Goal: Task Accomplishment & Management: Complete application form

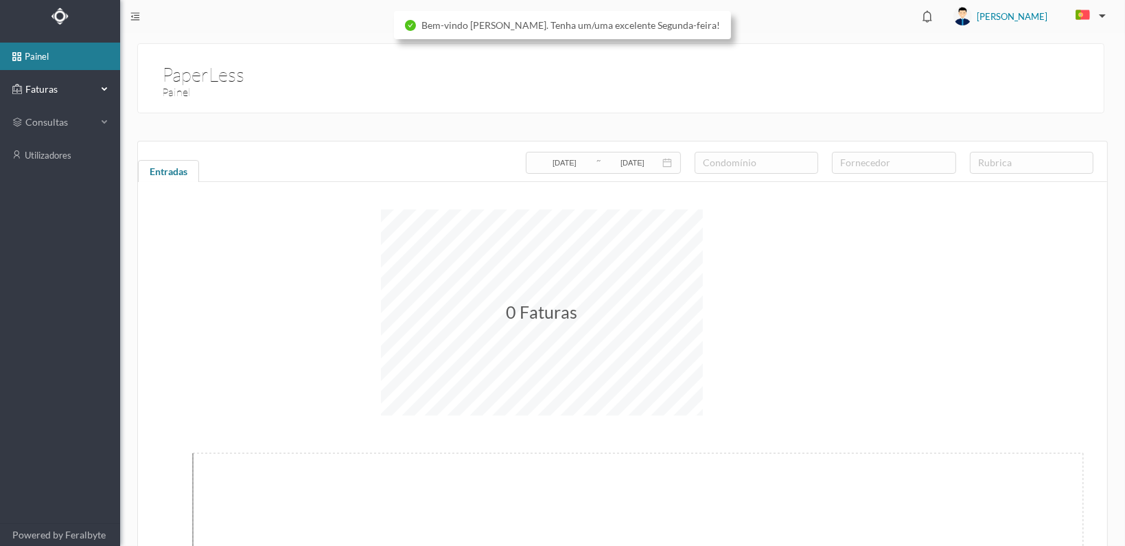
click at [42, 84] on span "Faturas" at bounding box center [60, 89] width 76 height 14
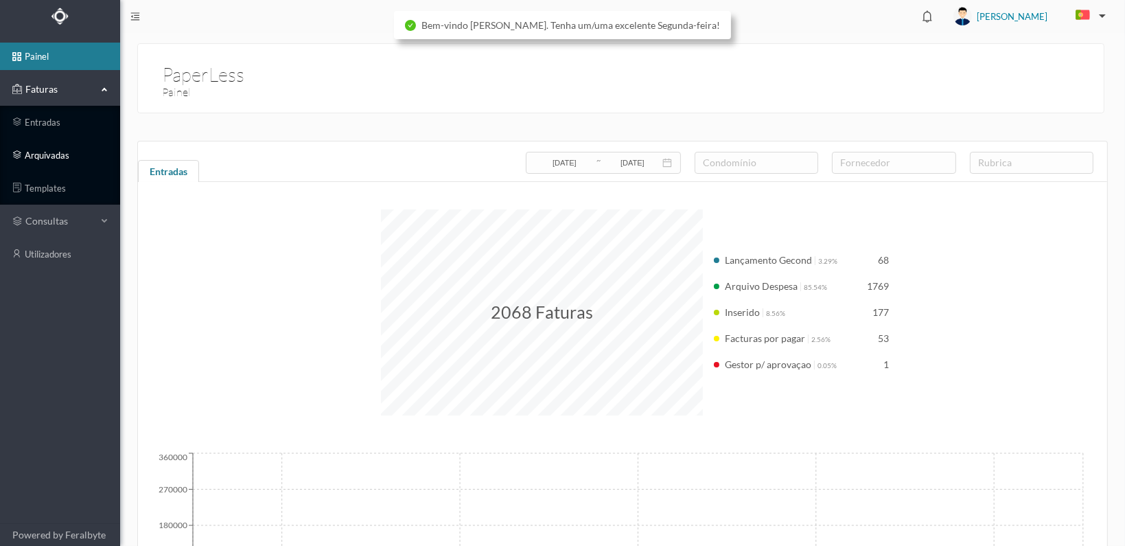
click at [34, 152] on link "arquivadas" at bounding box center [60, 154] width 120 height 27
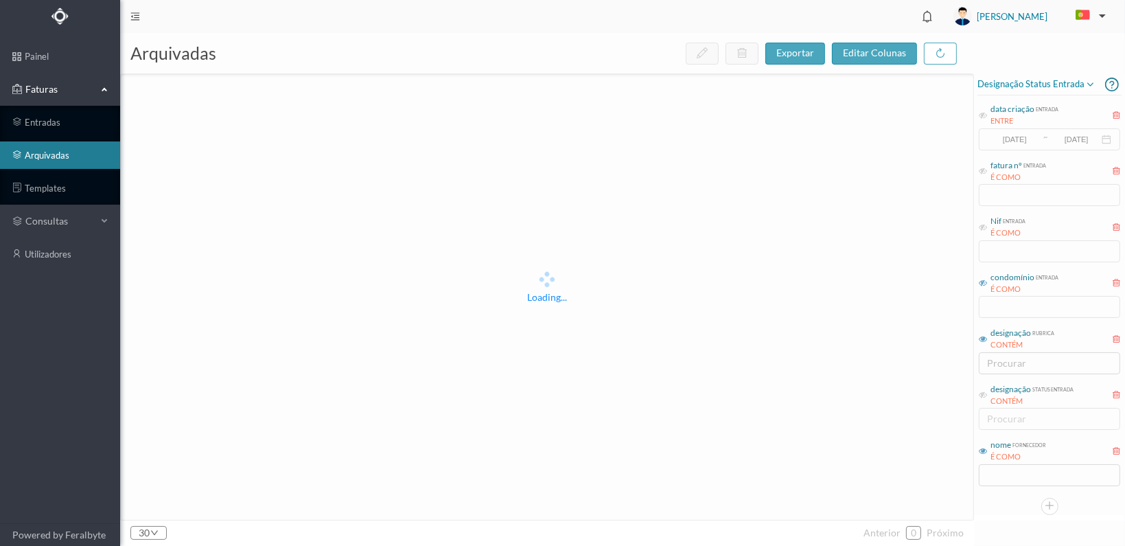
click at [990, 282] on span "condomínio entrada É COMO" at bounding box center [1019, 283] width 80 height 24
click at [1026, 308] on input "text" at bounding box center [1049, 307] width 141 height 22
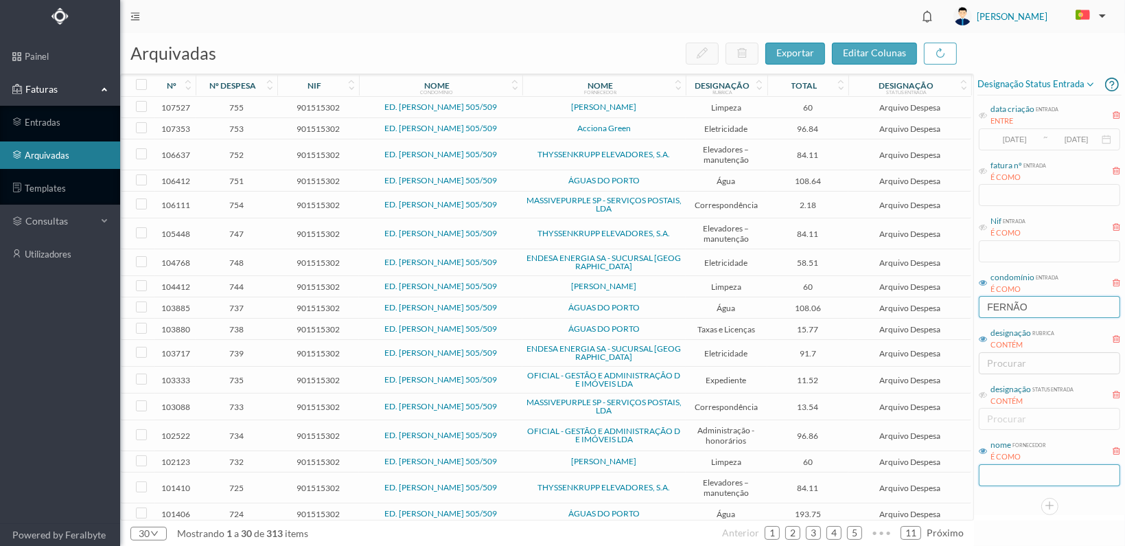
type input "FERNÃO"
click at [1001, 479] on input "text" at bounding box center [1049, 475] width 141 height 22
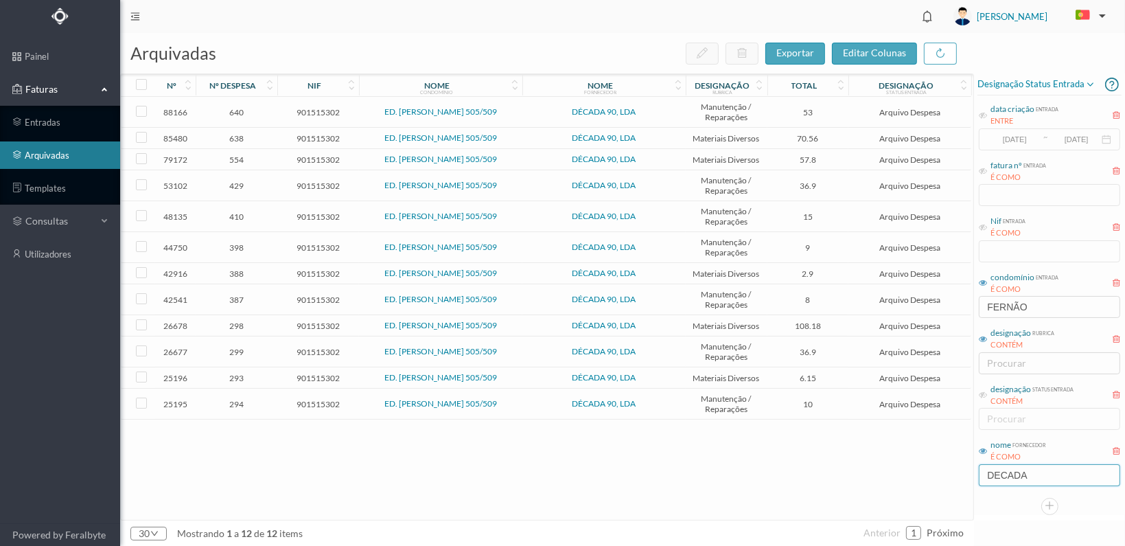
type input "DECADA"
click at [239, 154] on span "554" at bounding box center [236, 159] width 75 height 10
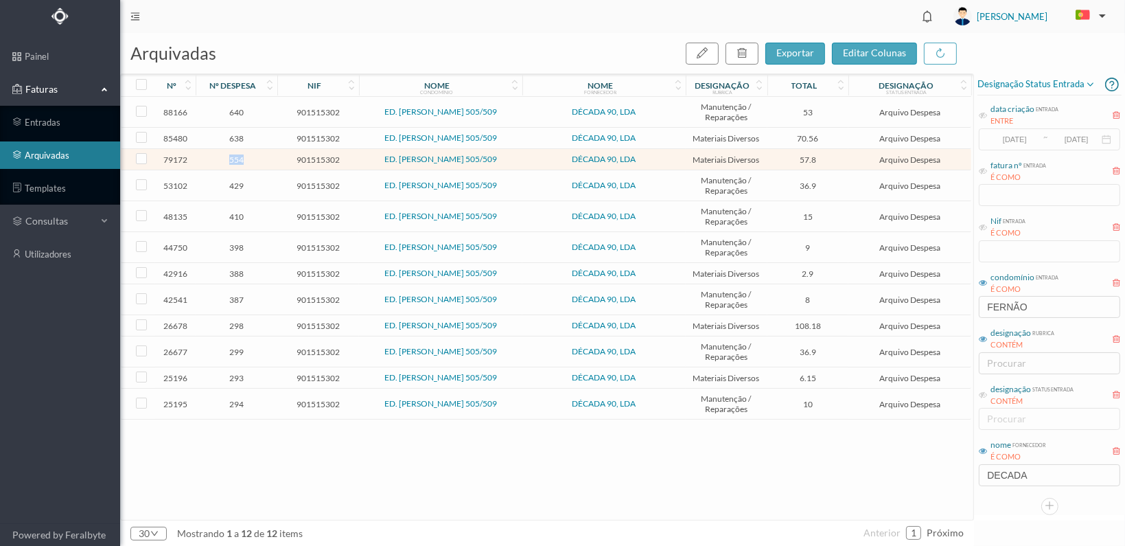
click at [239, 154] on span "554" at bounding box center [236, 159] width 75 height 10
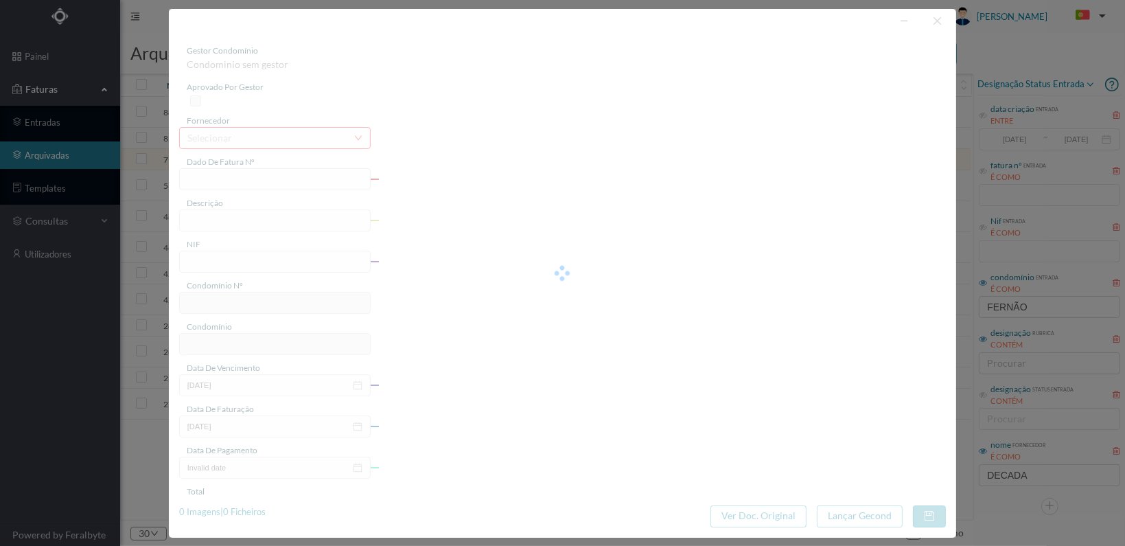
type input "FT 2024A1/1094"
type input "1 TAPETE CAIRO"
type input "901515302"
type input "[DATE]"
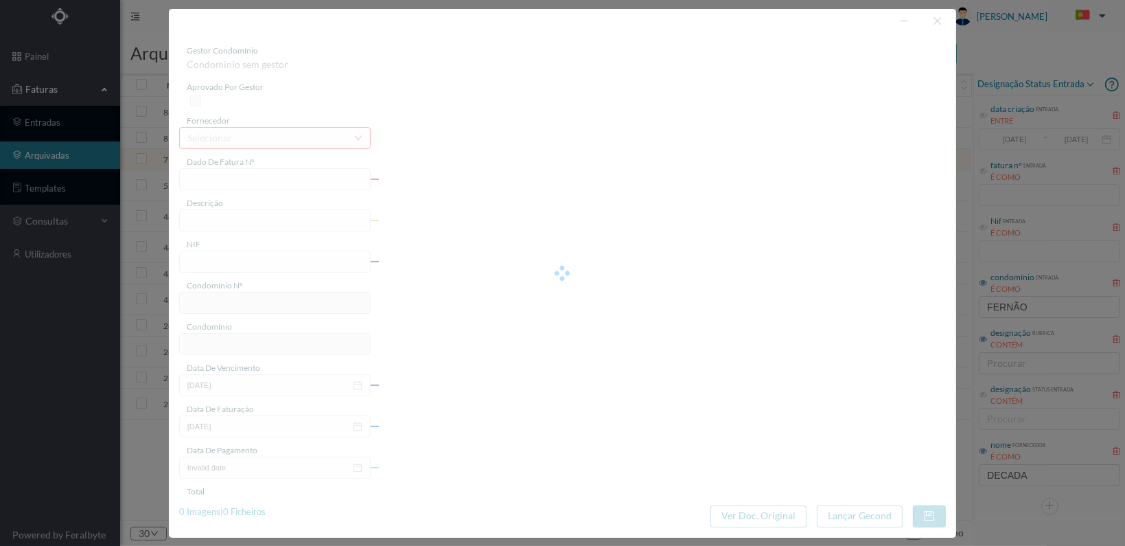
type input "[DATE]"
type input "57.80"
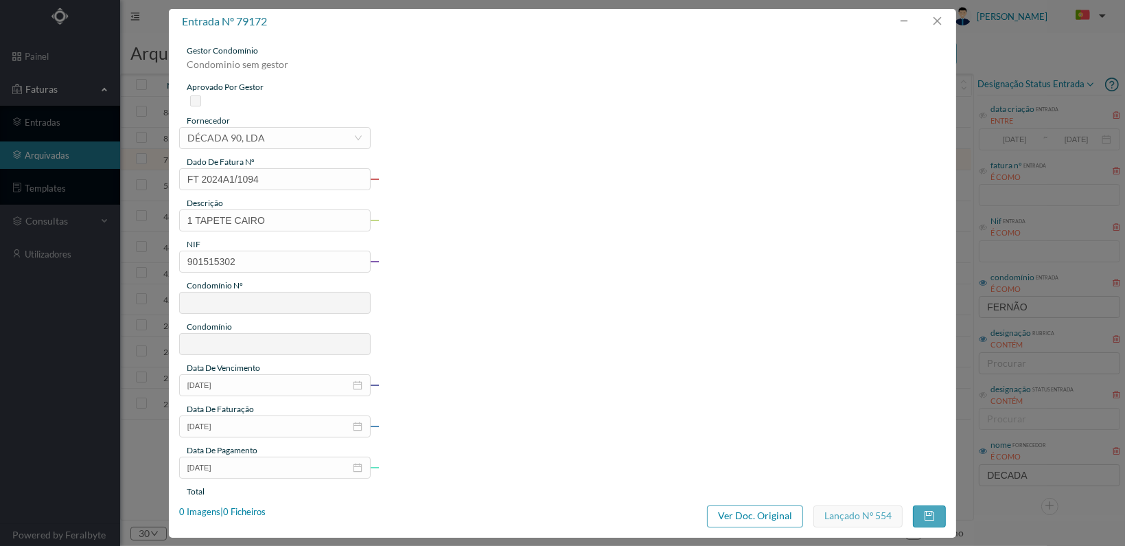
type input "681"
type input "ED. [PERSON_NAME] 505/509"
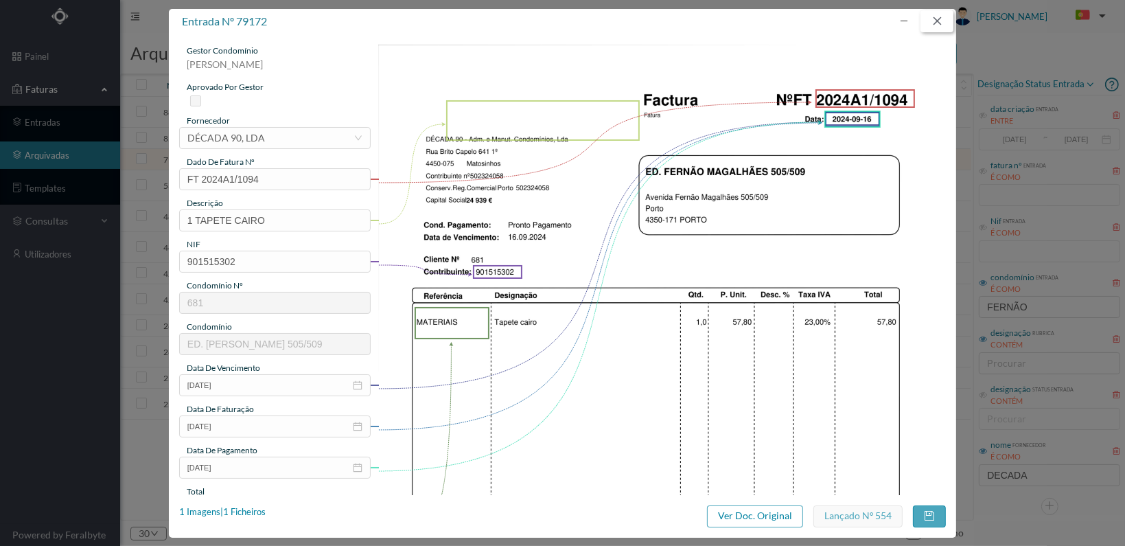
click at [939, 16] on button "button" at bounding box center [937, 21] width 33 height 22
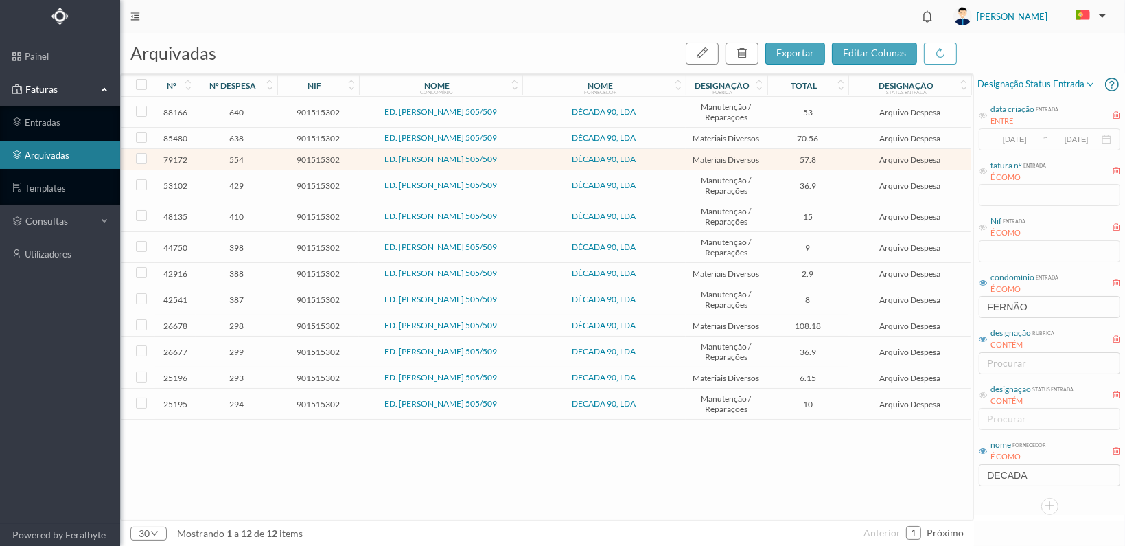
click at [232, 134] on span "638" at bounding box center [236, 138] width 75 height 10
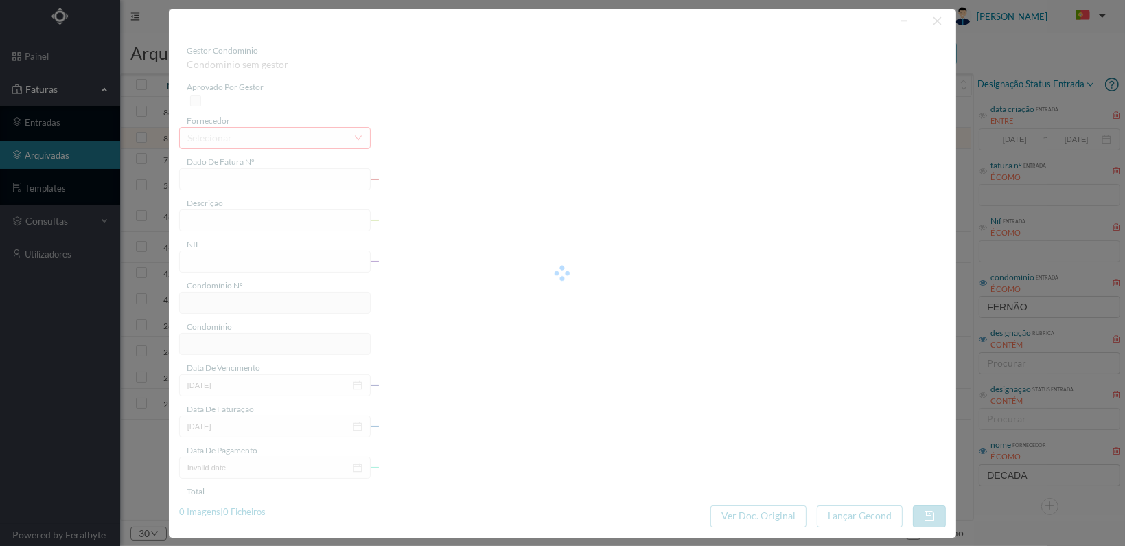
type input "FT 2024A1/1275"
type input "TAPETE CAIRO"
type input "901515302"
type input "[DATE]"
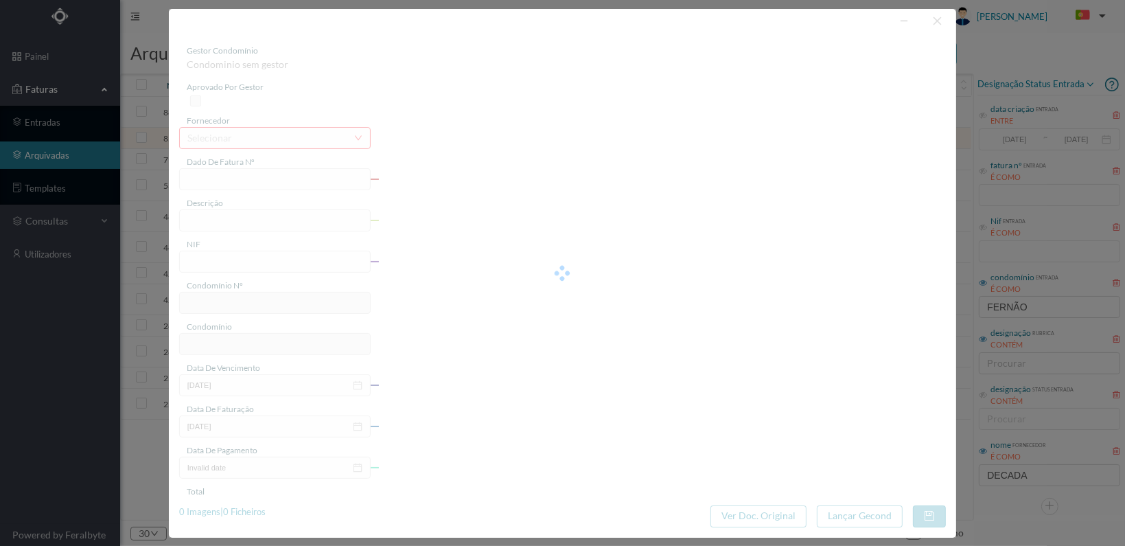
type input "[DATE]"
type input "70.56"
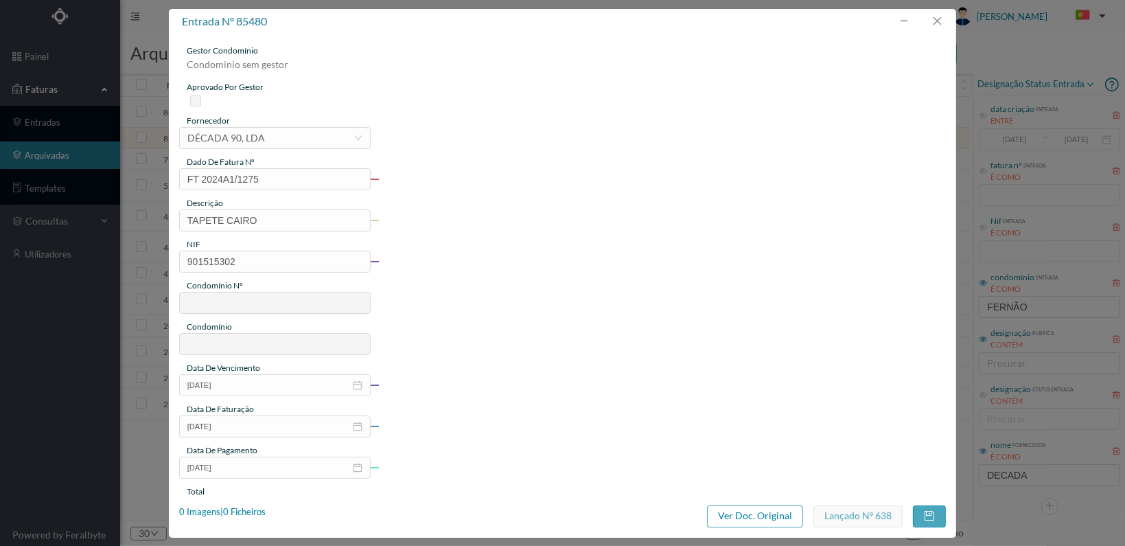
type input "681"
type input "ED. [PERSON_NAME] 505/509"
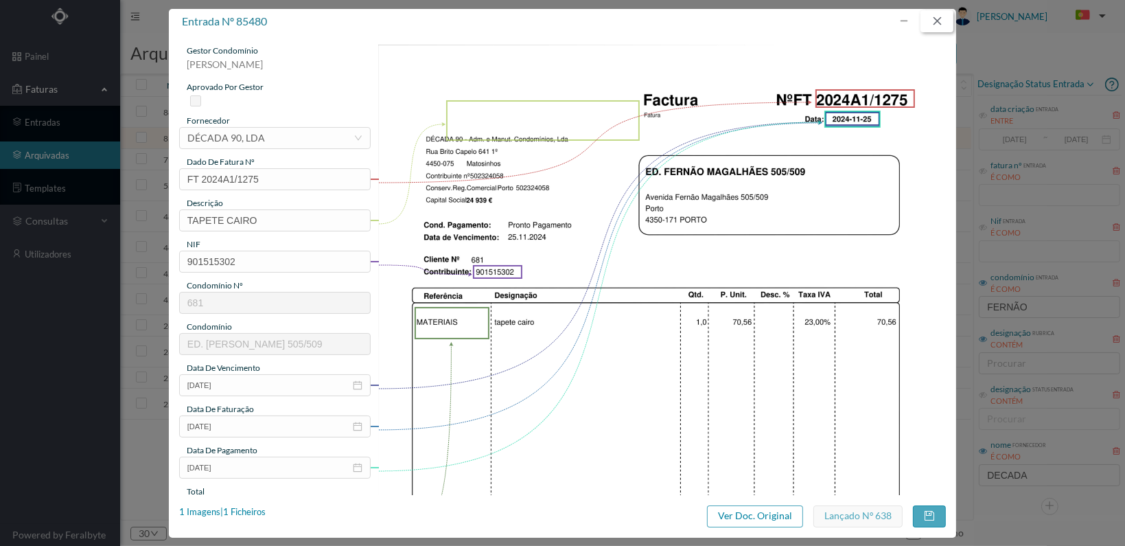
click at [941, 20] on button "button" at bounding box center [937, 21] width 33 height 22
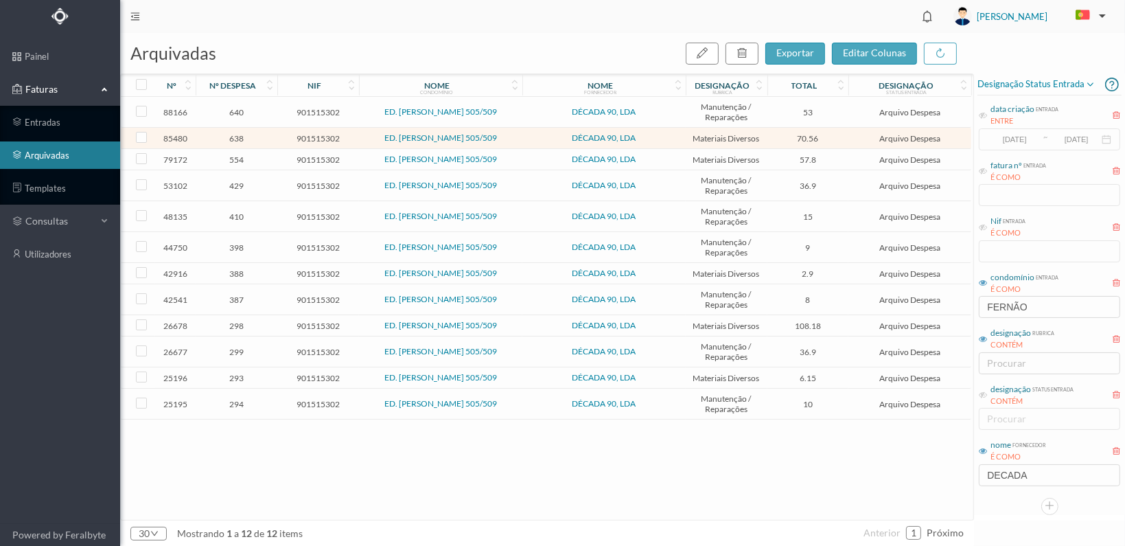
click at [233, 154] on span "554" at bounding box center [236, 159] width 75 height 10
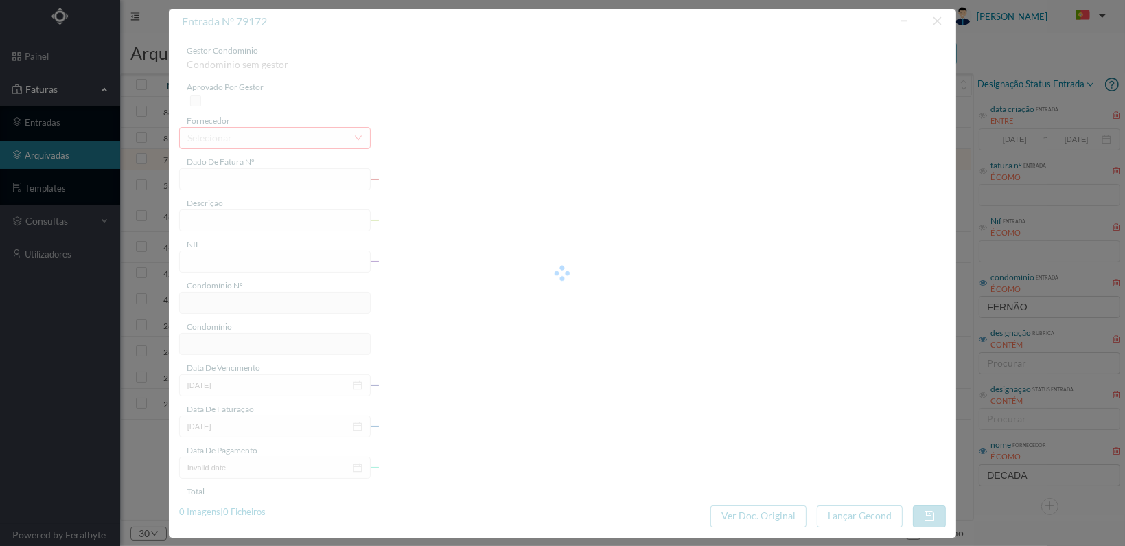
type input "FT 2024A1/1094"
type input "1 TAPETE CAIRO"
type input "901515302"
type input "[DATE]"
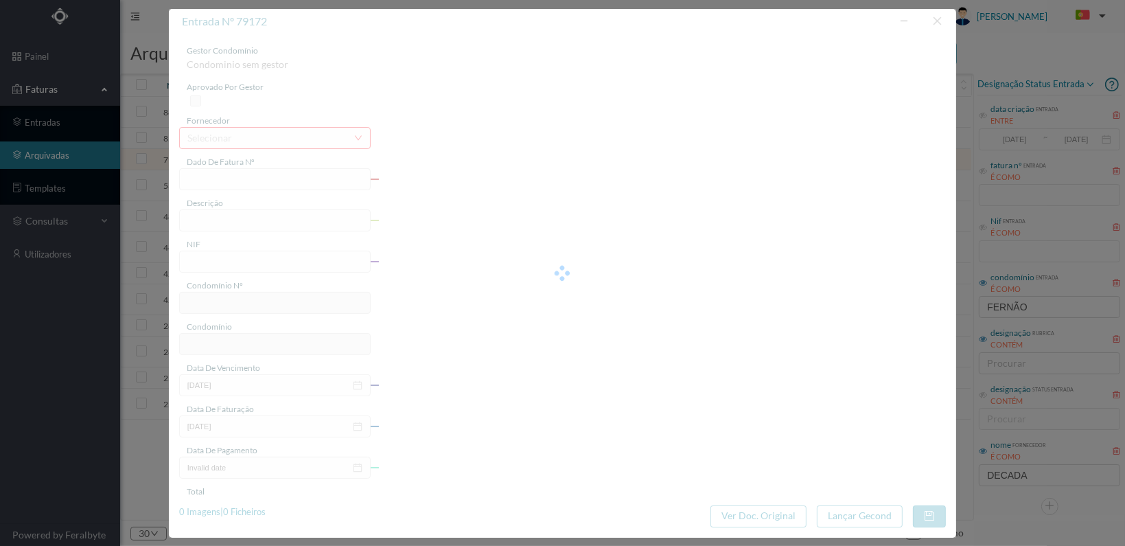
type input "[DATE]"
type input "57.80"
type input "681"
type input "ED. [PERSON_NAME] 505/509"
